Goal: Information Seeking & Learning: Stay updated

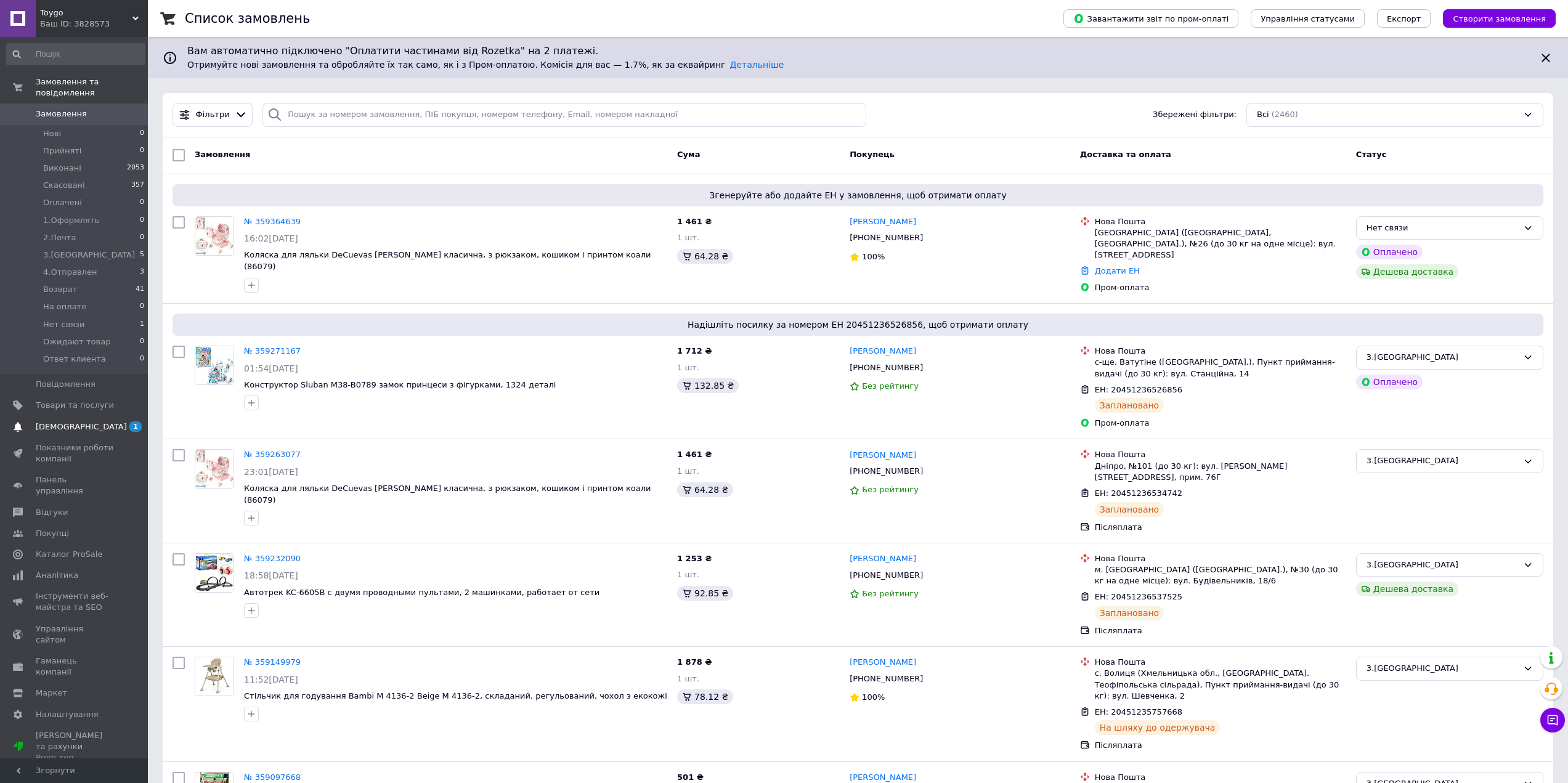
click at [62, 421] on span "[DEMOGRAPHIC_DATA]" at bounding box center [82, 426] width 91 height 11
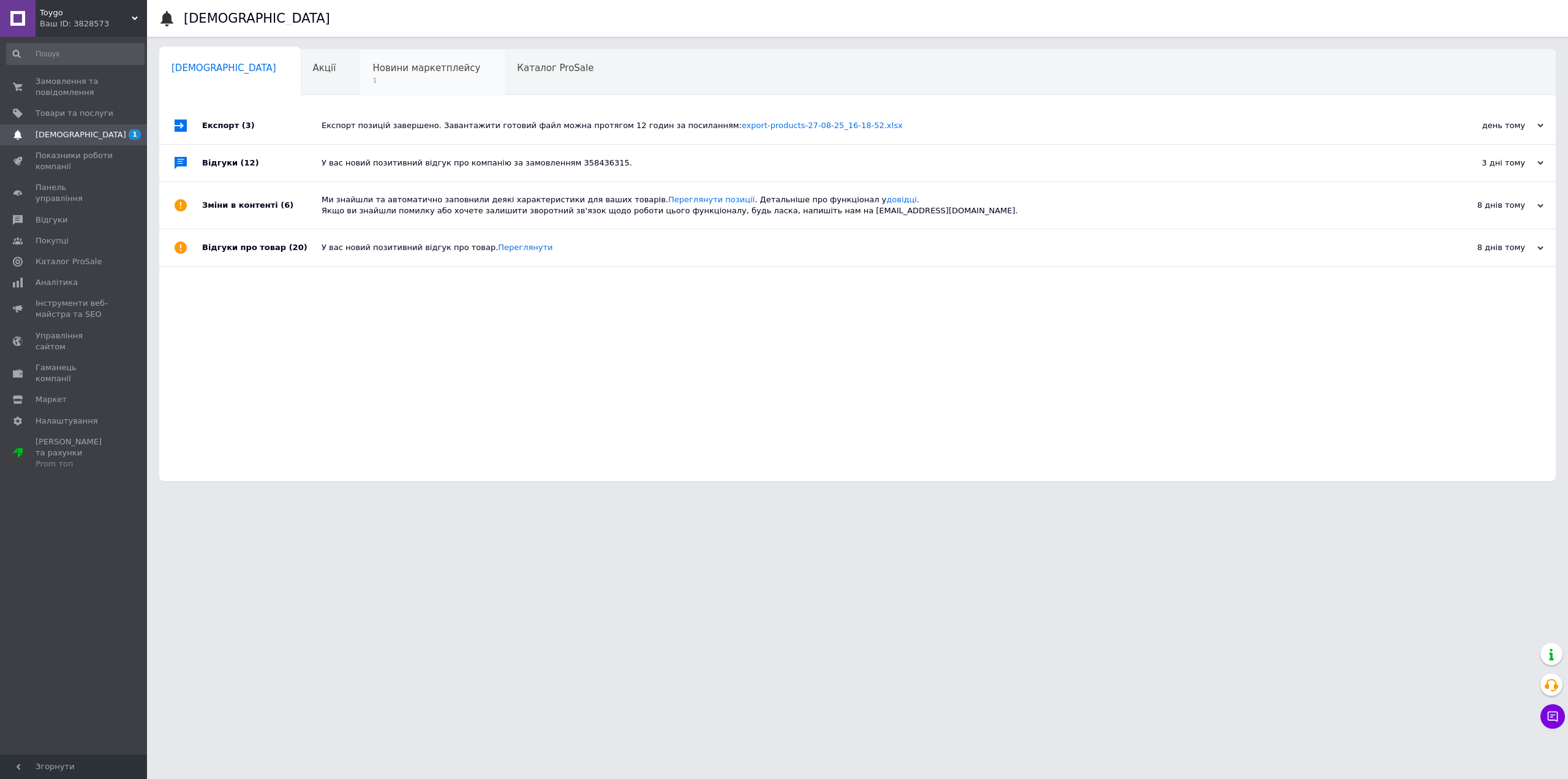
click at [386, 68] on span "Новини маркетплейсу" at bounding box center [426, 68] width 108 height 11
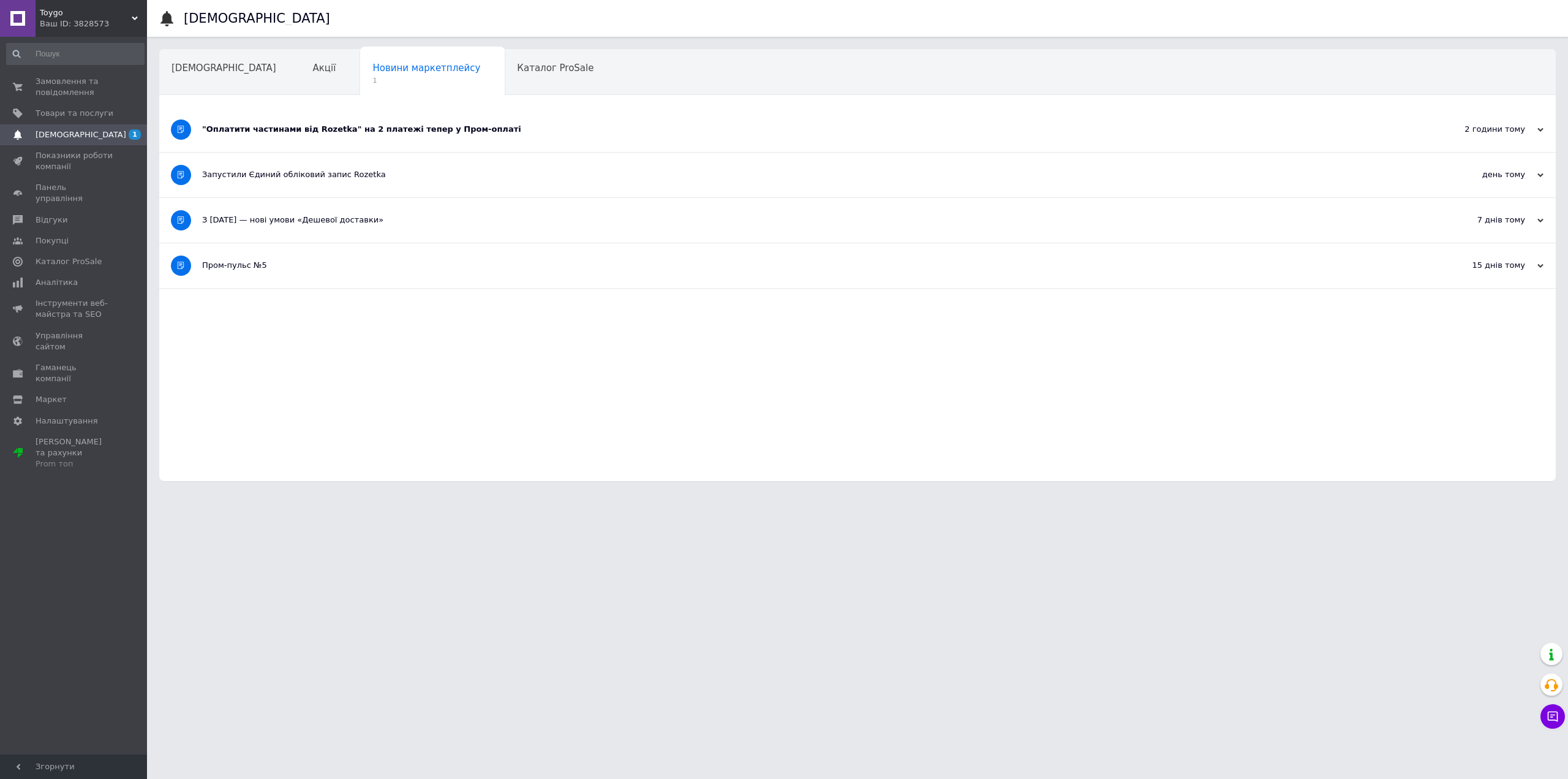
click at [296, 133] on div ""Оплатити частинами від Rozetka" на 2 платежі тепер у Пром-оплаті" at bounding box center [812, 129] width 1219 height 11
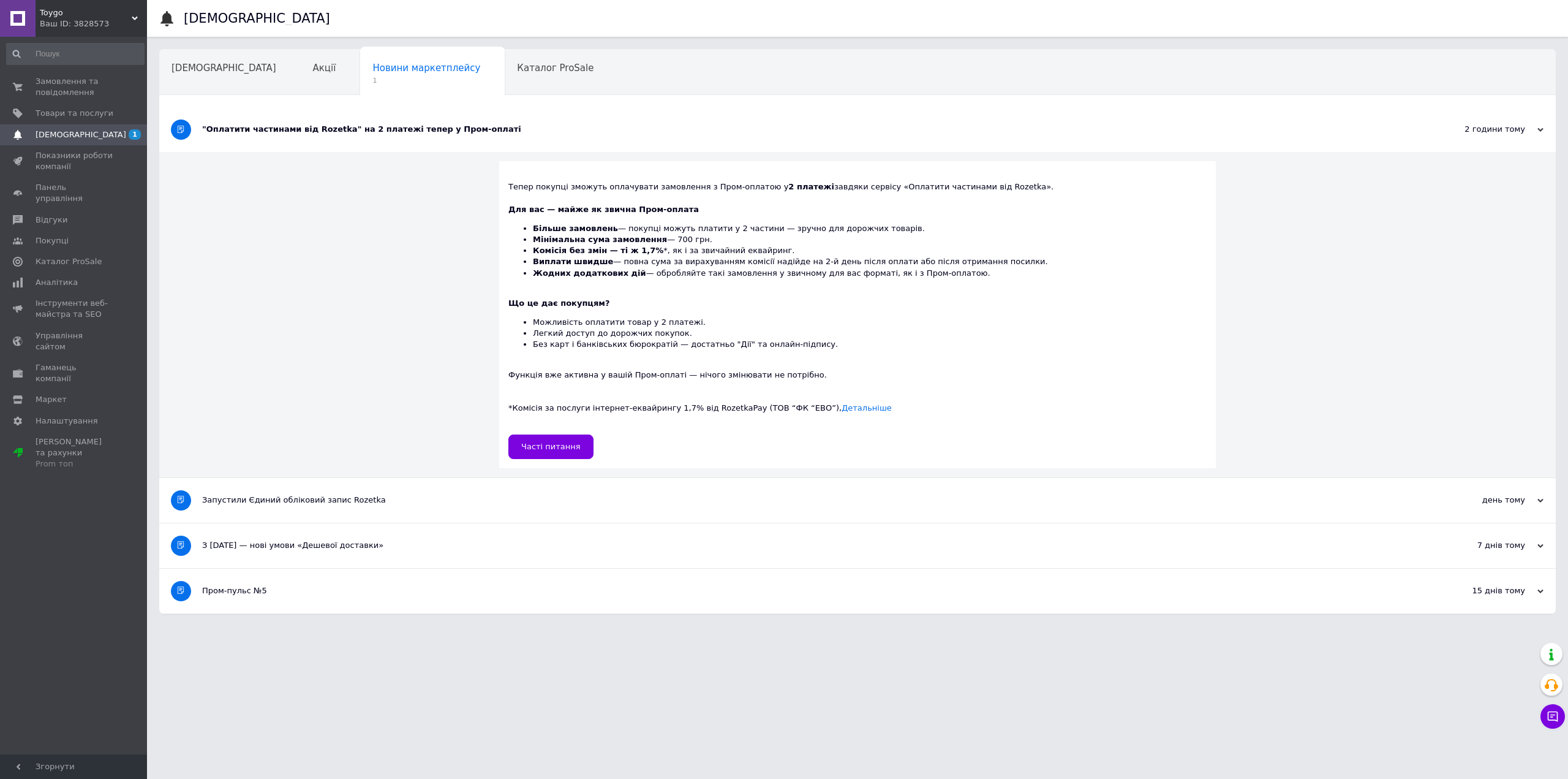
click at [296, 133] on div ""Оплатити частинами від Rozetka" на 2 платежі тепер у Пром-оплаті" at bounding box center [812, 129] width 1219 height 11
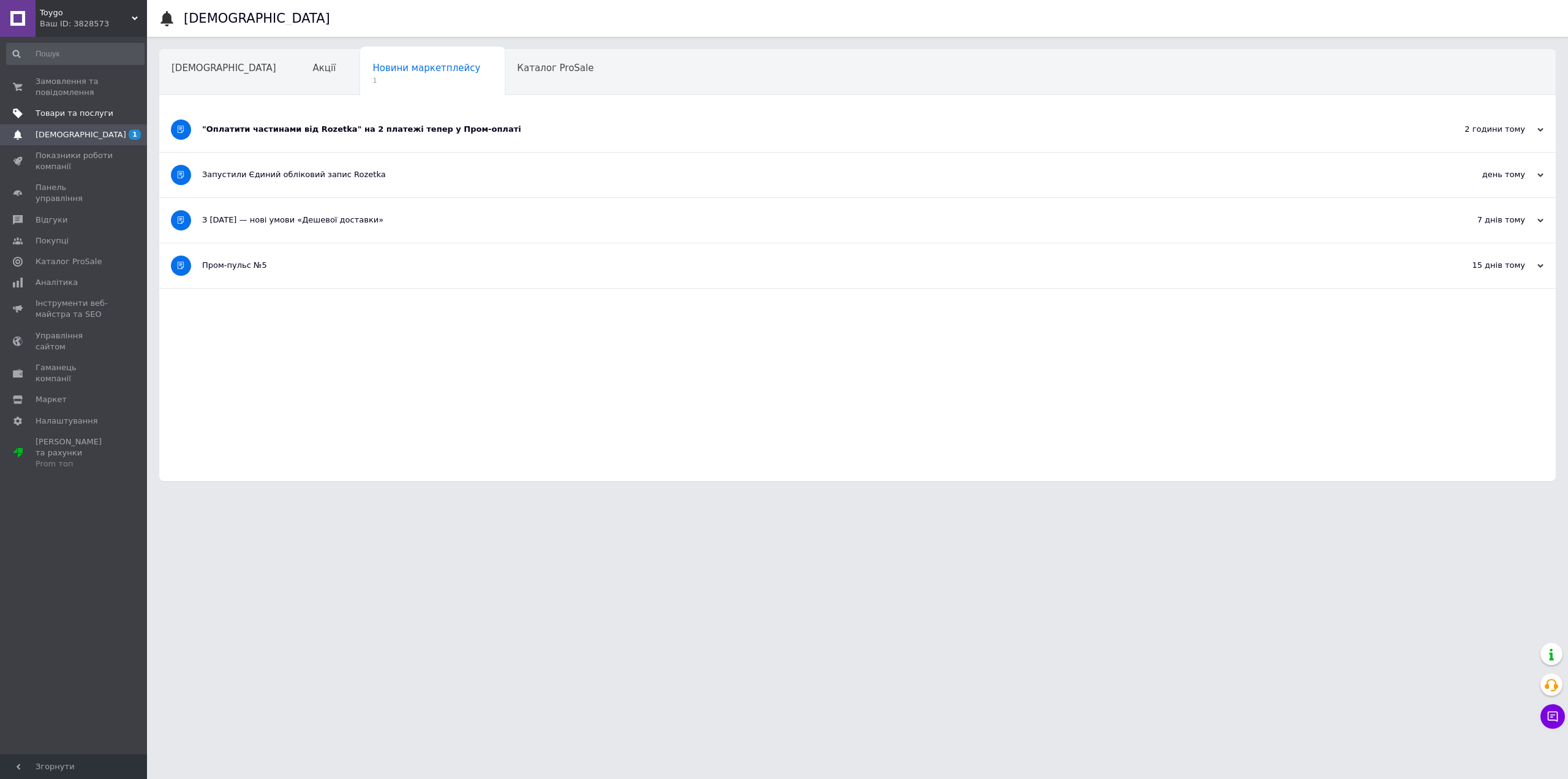
click at [67, 113] on span "Товари та послуги" at bounding box center [74, 113] width 78 height 11
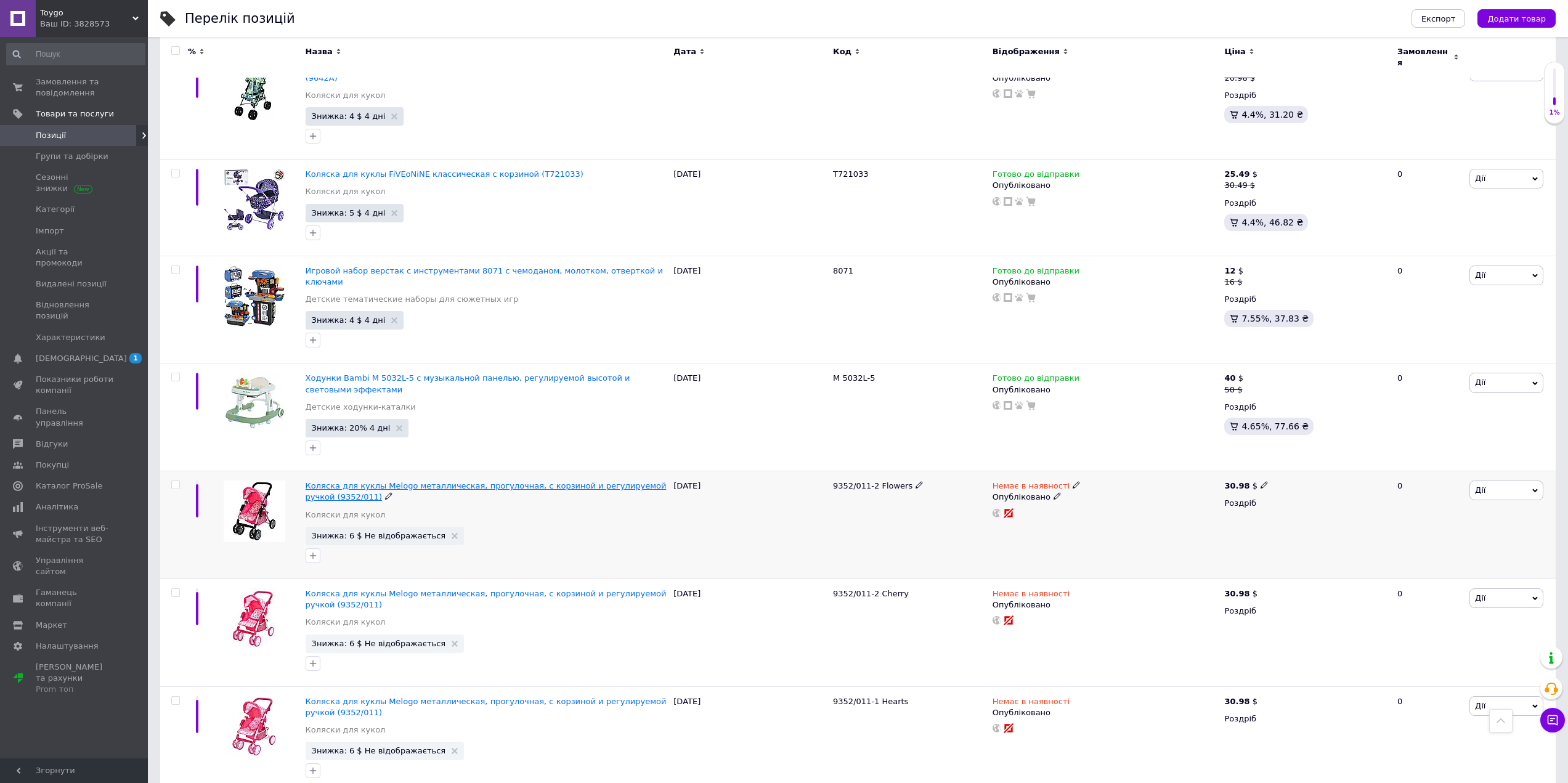
scroll to position [1355, 0]
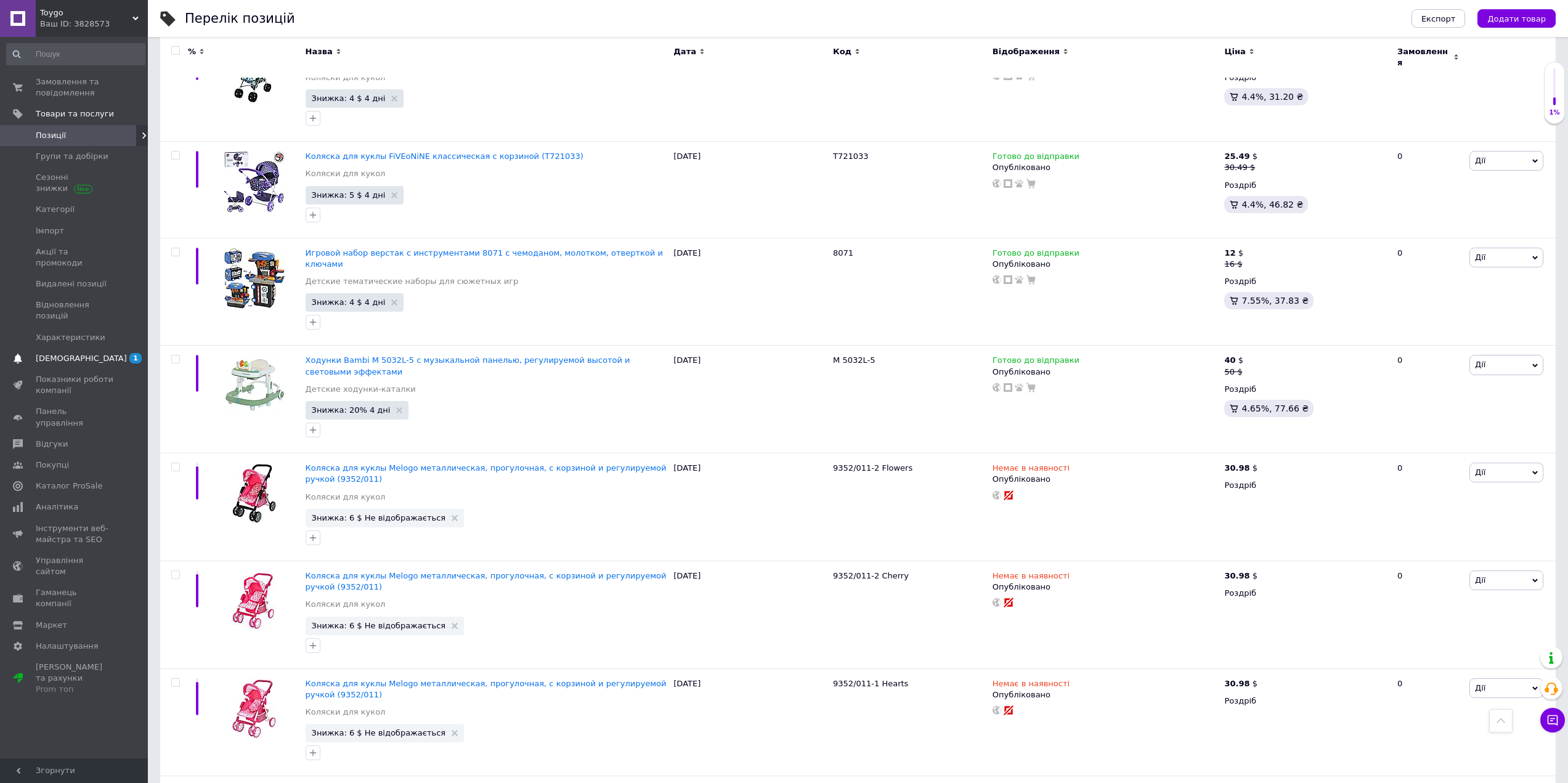
click at [53, 352] on span "[DEMOGRAPHIC_DATA]" at bounding box center [82, 358] width 91 height 11
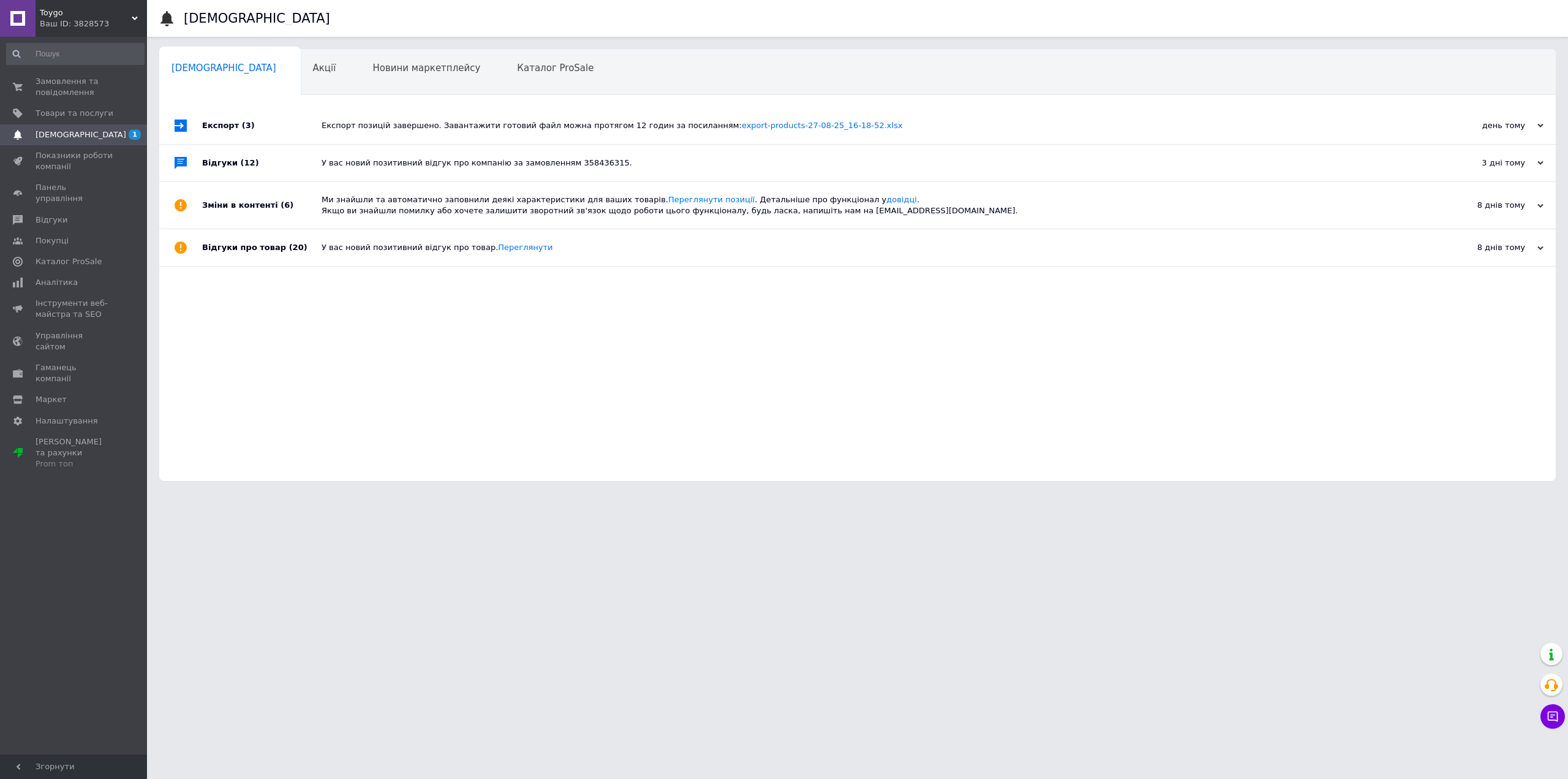
click at [364, 126] on div "Експорт позицій завершено. Завантажити готовий файл можна протягом 12 годин за …" at bounding box center [871, 126] width 1100 height 11
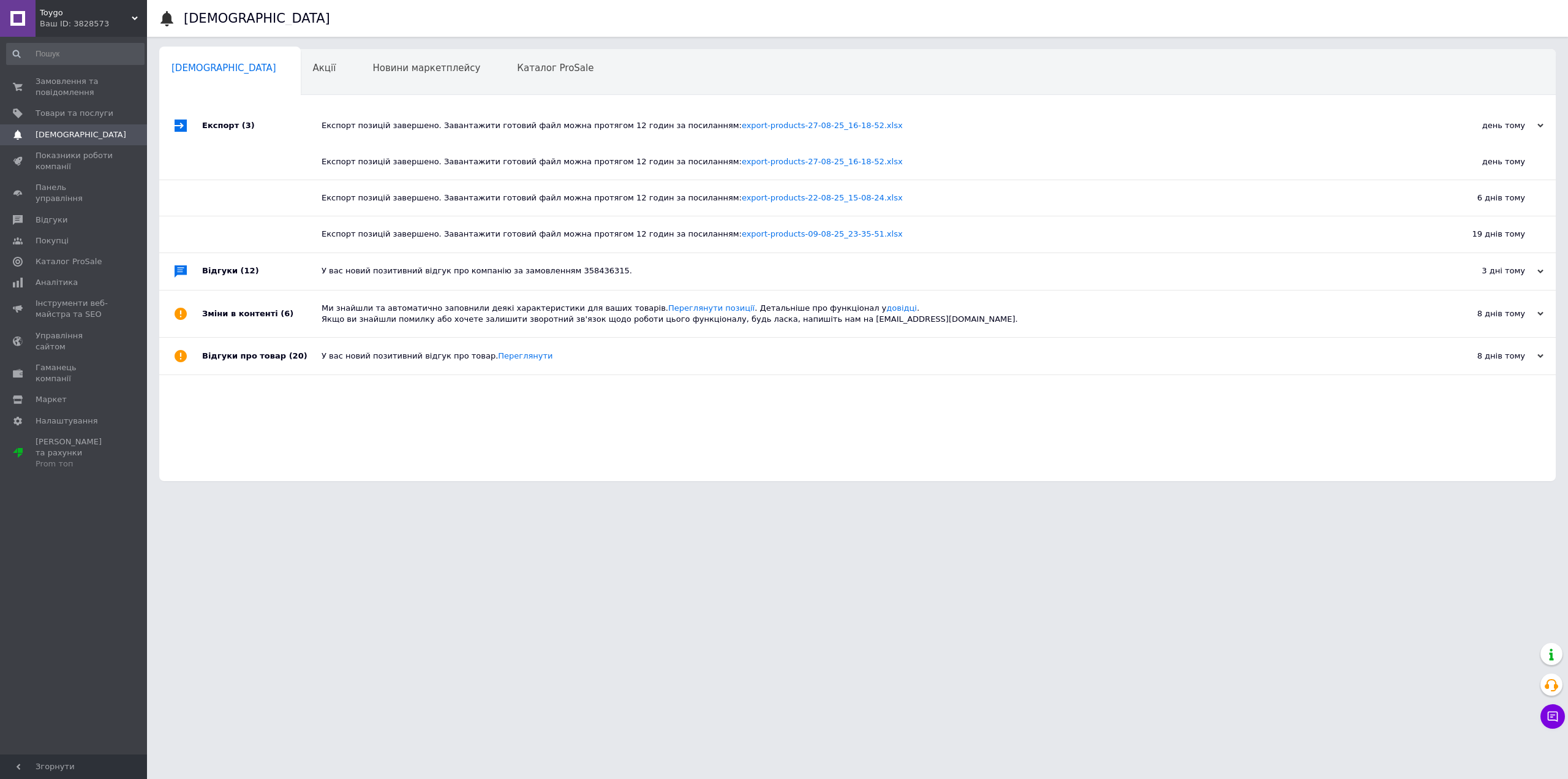
click at [364, 126] on div "Експорт позицій завершено. Завантажити готовий файл можна протягом 12 годин за …" at bounding box center [871, 126] width 1100 height 11
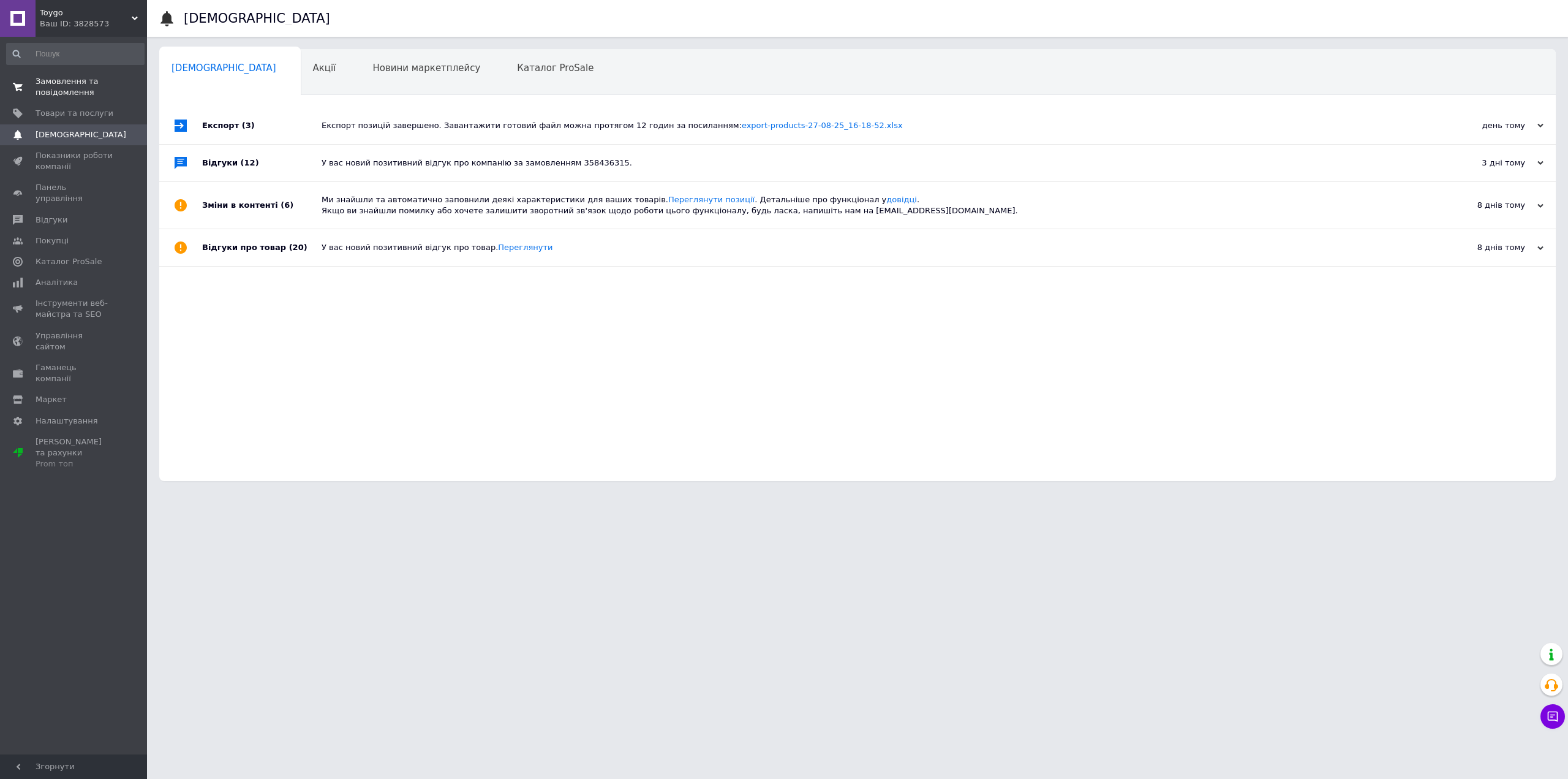
click at [75, 95] on span "Замовлення та повідомлення" at bounding box center [74, 86] width 78 height 22
